Goal: Task Accomplishment & Management: Use online tool/utility

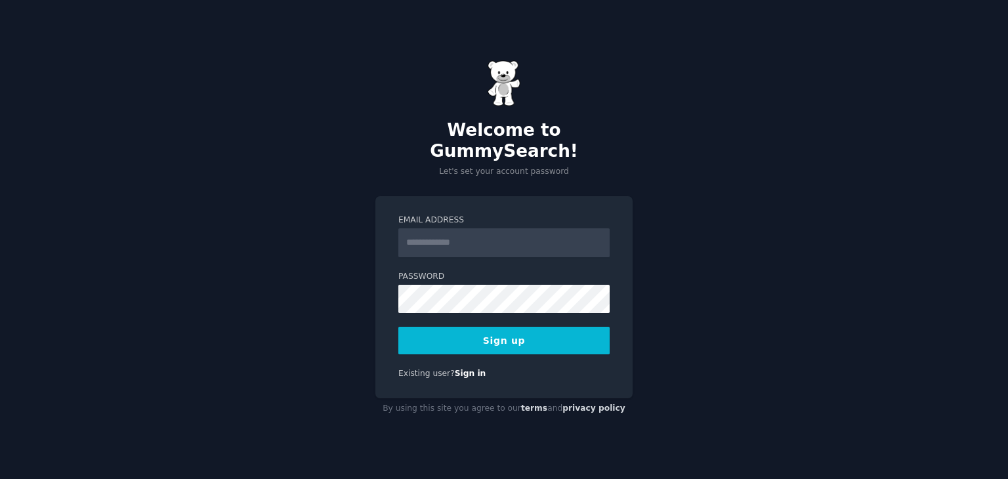
click at [483, 229] on input "Email Address" at bounding box center [503, 242] width 211 height 29
type input "**********"
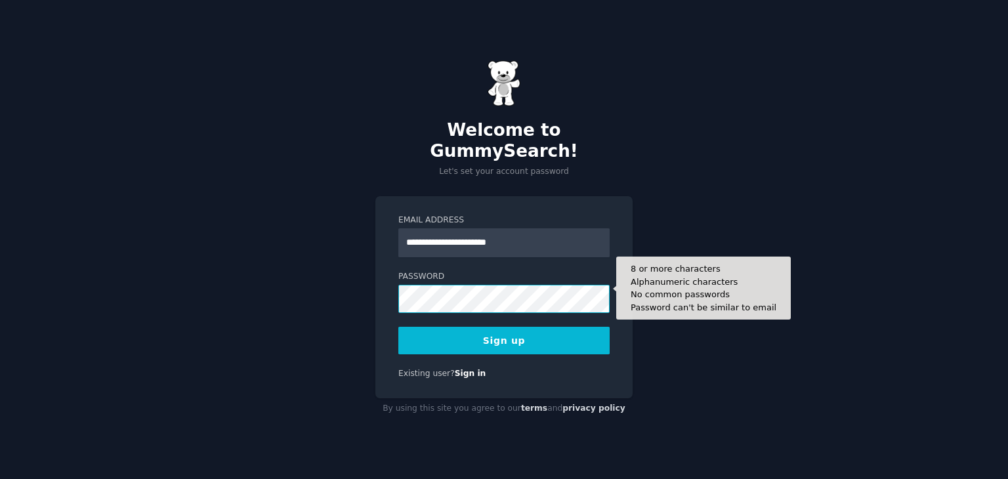
click at [398, 327] on button "Sign up" at bounding box center [503, 341] width 211 height 28
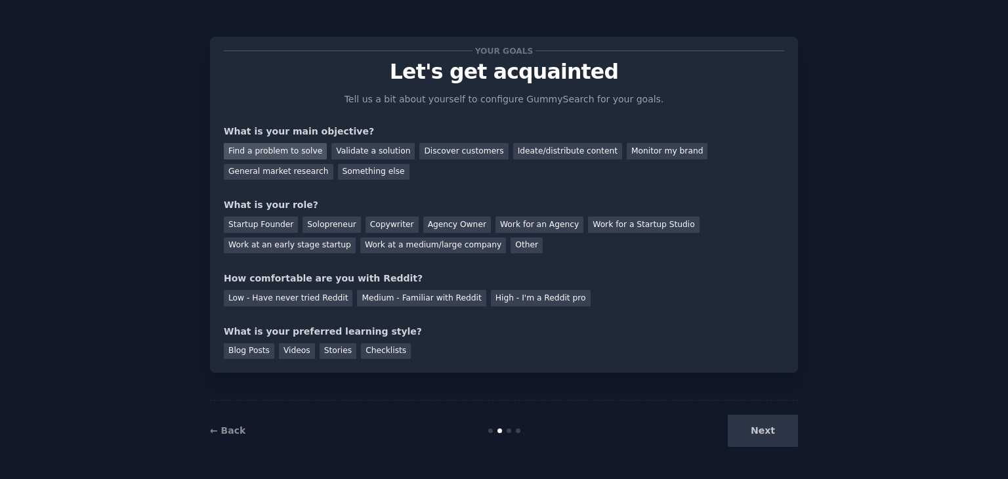
click at [292, 150] on div "Find a problem to solve" at bounding box center [275, 151] width 103 height 16
click at [422, 156] on div "Discover customers" at bounding box center [463, 151] width 89 height 16
click at [289, 153] on div "Find a problem to solve" at bounding box center [275, 151] width 103 height 16
click at [332, 228] on div "Solopreneur" at bounding box center [331, 224] width 58 height 16
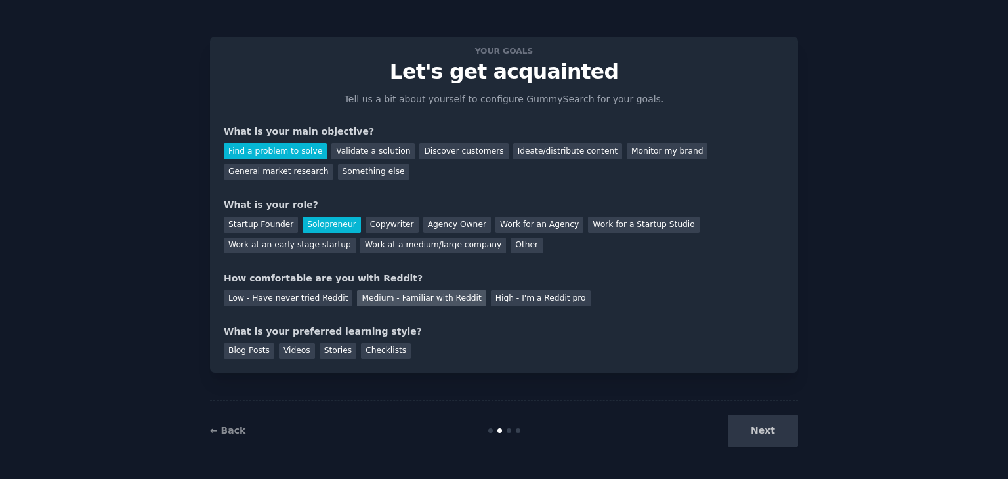
click at [389, 300] on div "Medium - Familiar with Reddit" at bounding box center [421, 298] width 129 height 16
click at [293, 353] on div "Videos" at bounding box center [297, 351] width 36 height 16
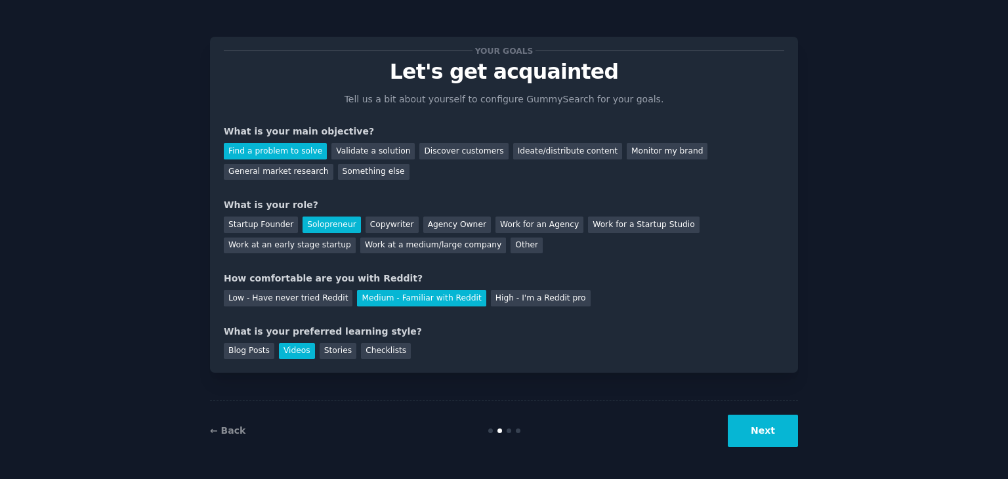
click at [768, 432] on button "Next" at bounding box center [762, 431] width 70 height 32
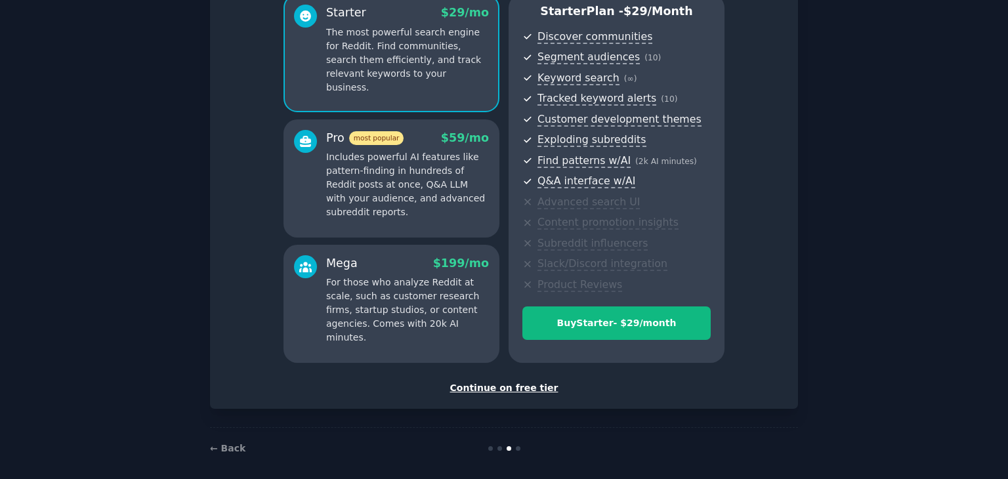
scroll to position [131, 0]
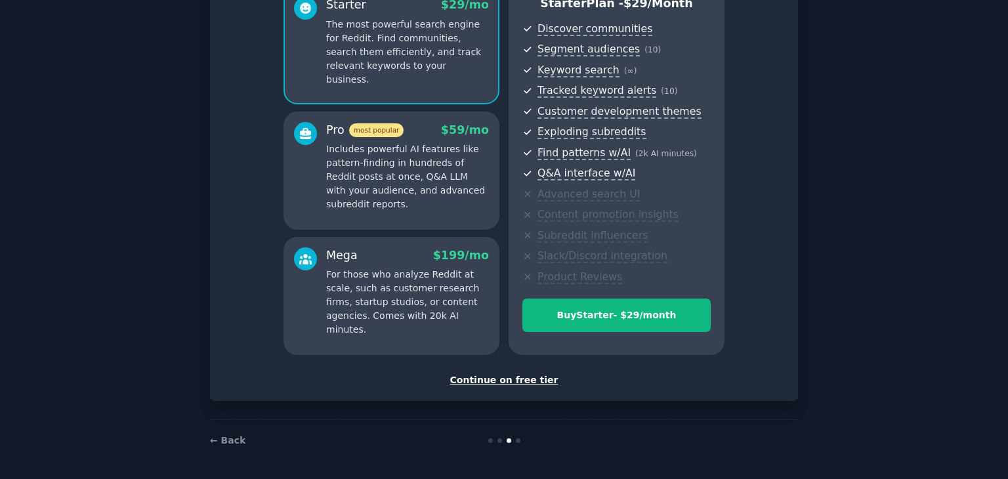
click at [520, 376] on div "Continue on free tier" at bounding box center [504, 380] width 560 height 14
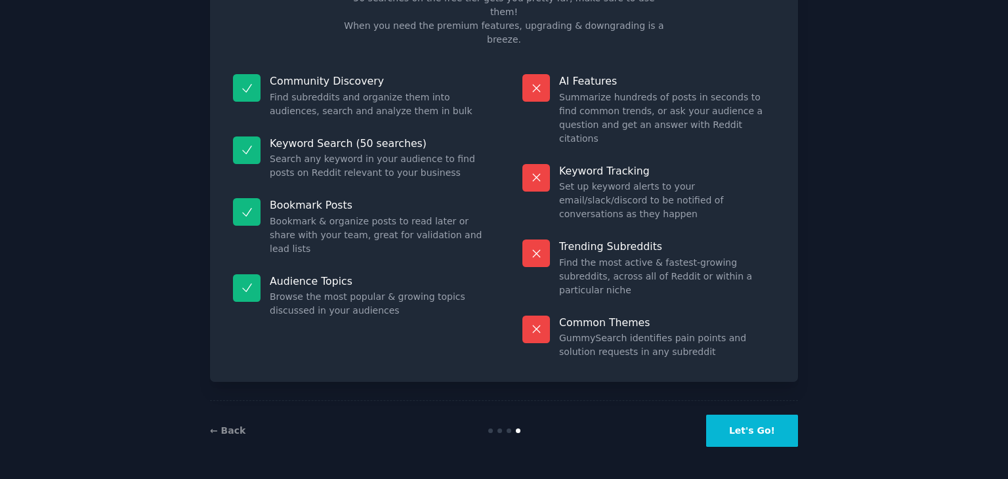
scroll to position [31, 0]
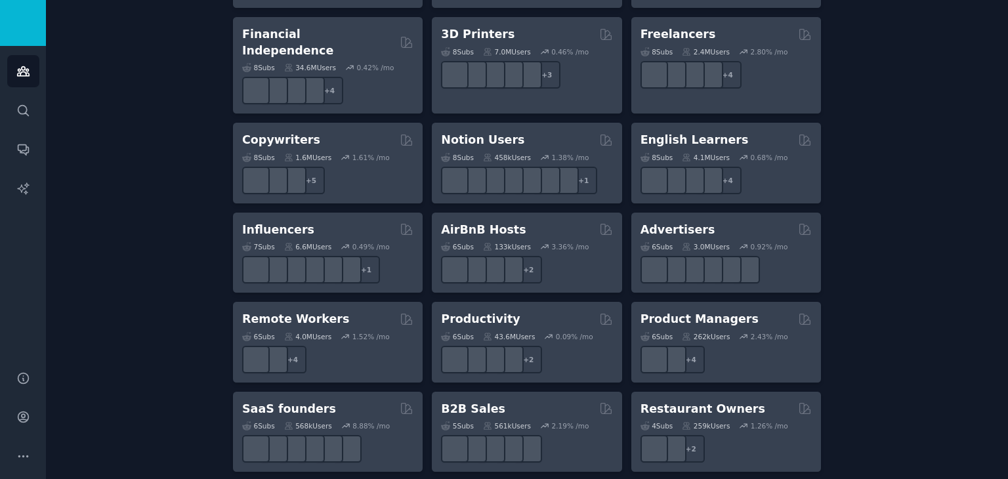
scroll to position [903, 0]
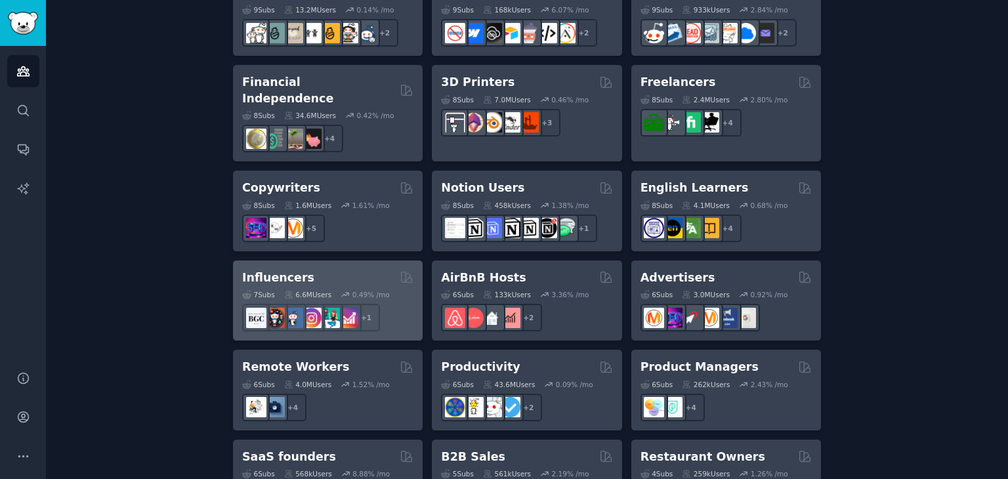
click at [250, 270] on h2 "Influencers" at bounding box center [278, 278] width 72 height 16
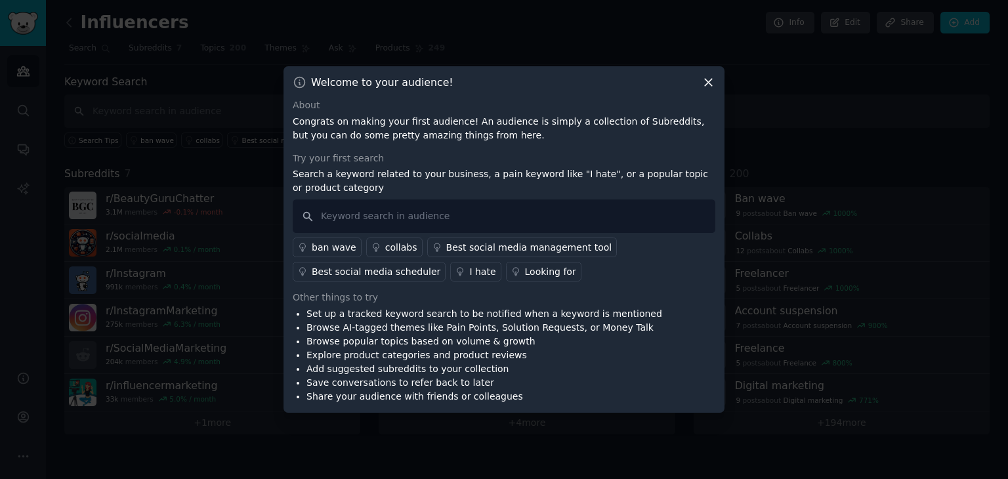
click at [469, 273] on div "I hate" at bounding box center [482, 272] width 26 height 14
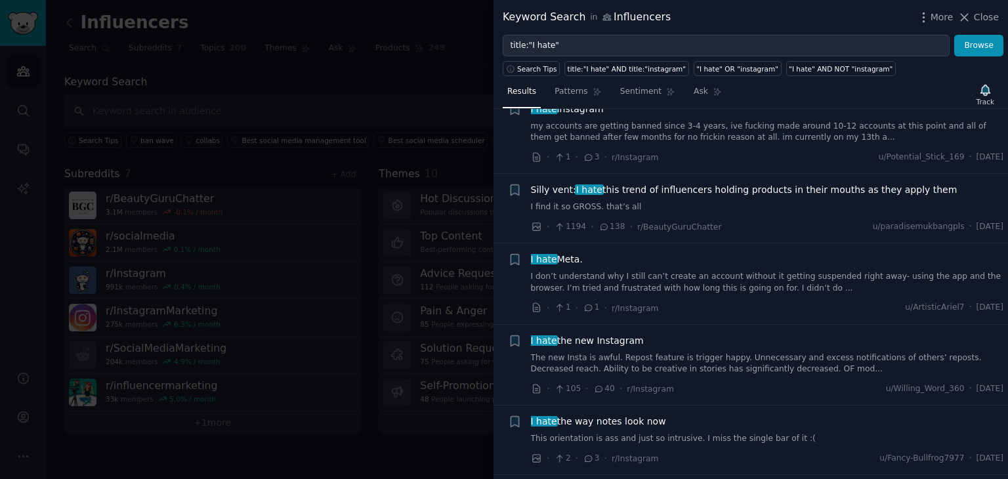
scroll to position [197, 0]
click at [974, 18] on button "Close" at bounding box center [977, 17] width 41 height 14
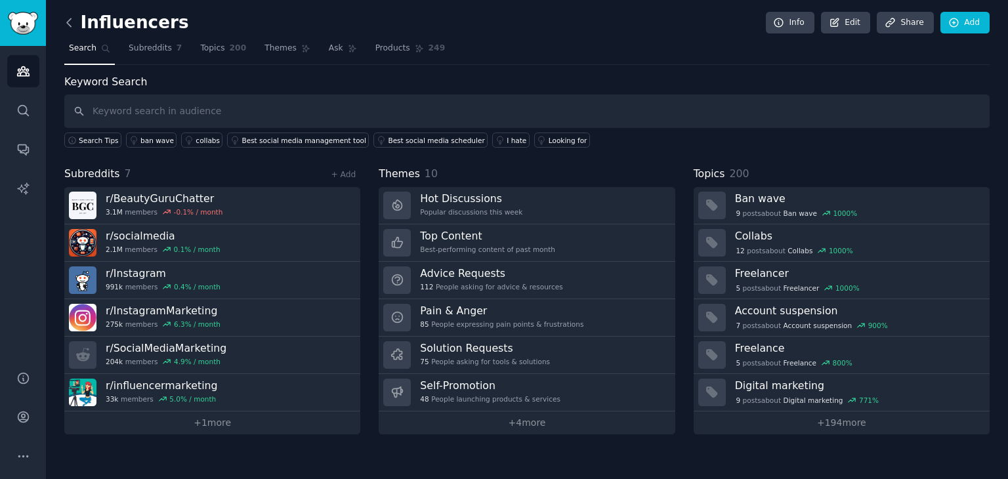
click at [68, 16] on icon at bounding box center [69, 23] width 14 height 14
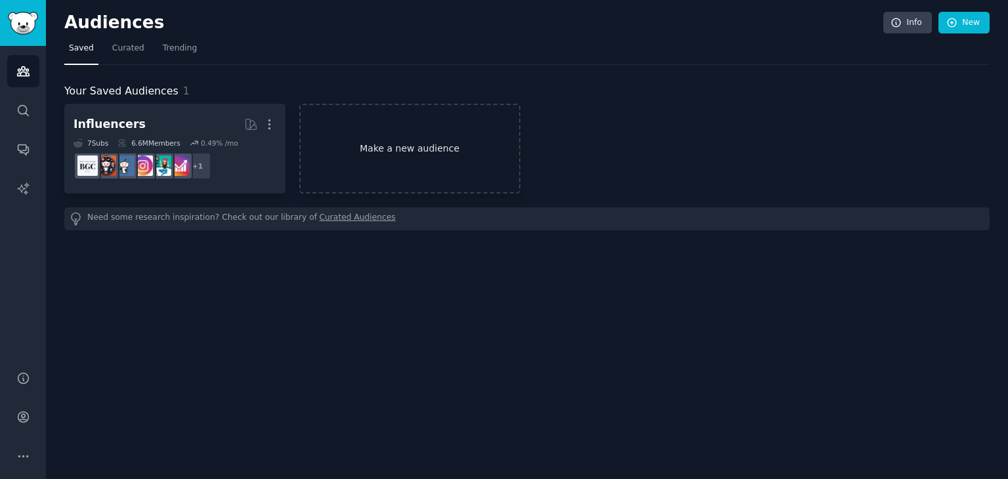
click at [375, 162] on link "Make a new audience" at bounding box center [409, 149] width 221 height 90
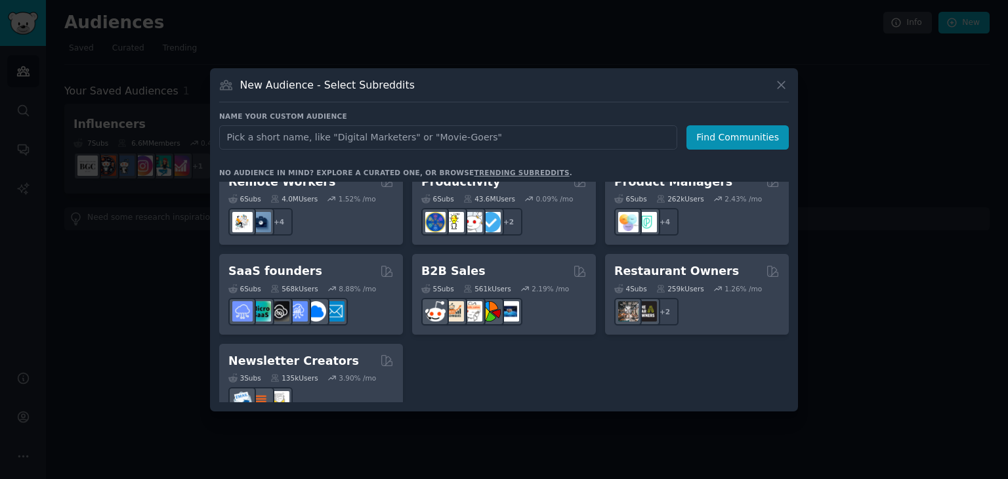
scroll to position [1023, 0]
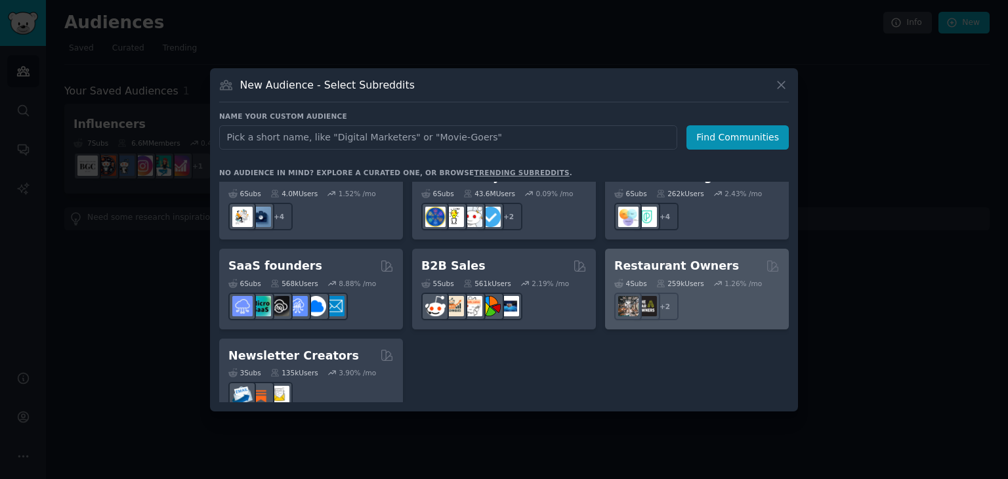
click at [664, 258] on h2 "Restaurant Owners" at bounding box center [676, 266] width 125 height 16
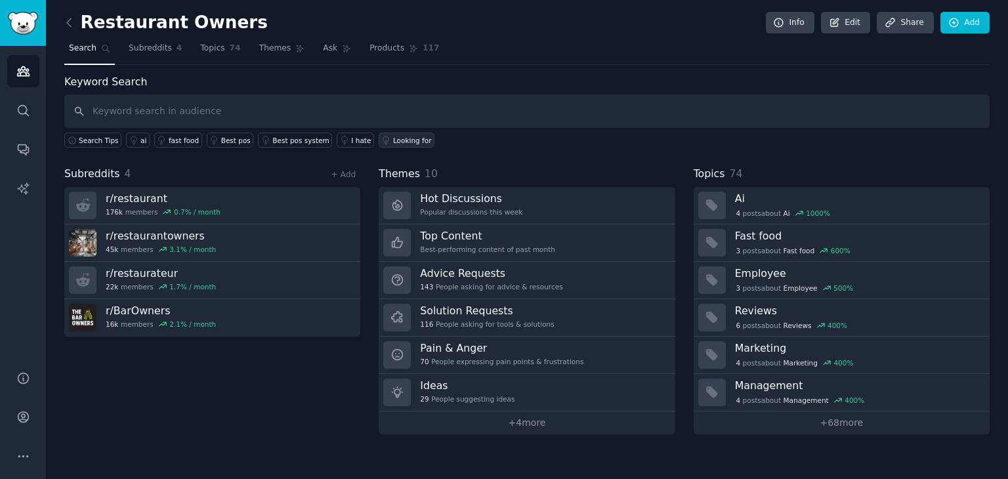
click at [393, 140] on div "Looking for" at bounding box center [412, 140] width 39 height 9
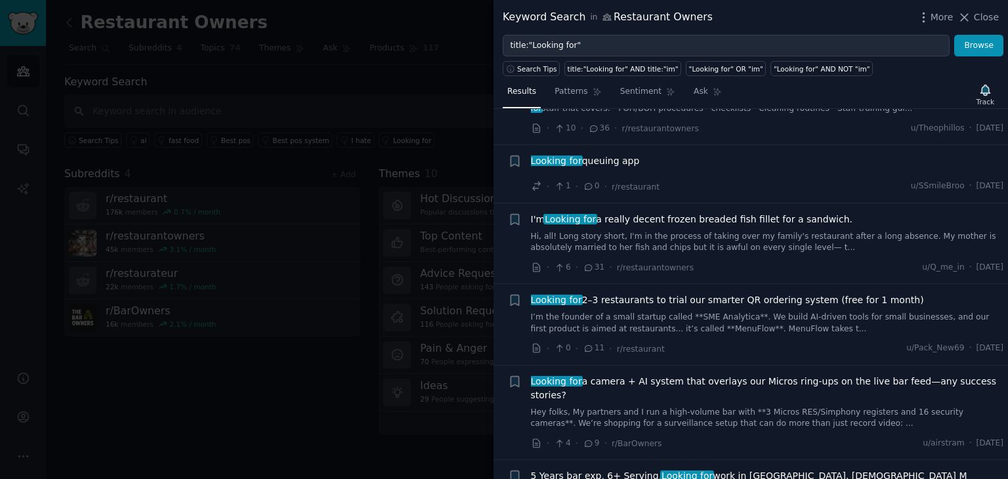
scroll to position [984, 0]
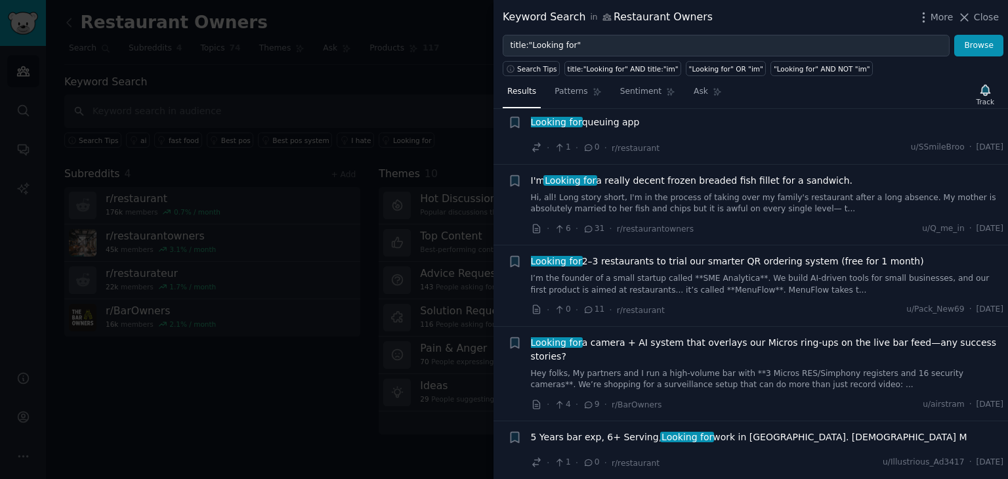
click at [611, 116] on span "Looking for queuing app" at bounding box center [585, 122] width 109 height 14
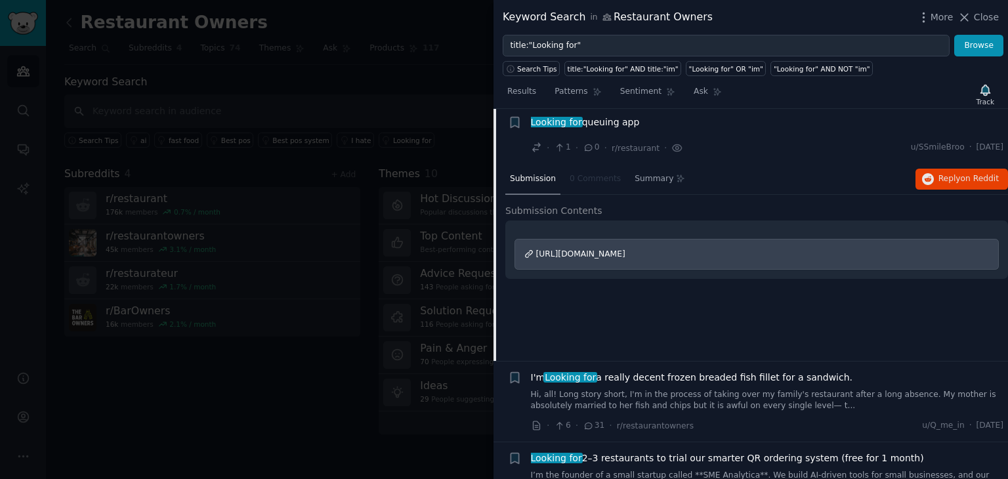
scroll to position [979, 0]
